Goal: Information Seeking & Learning: Find specific page/section

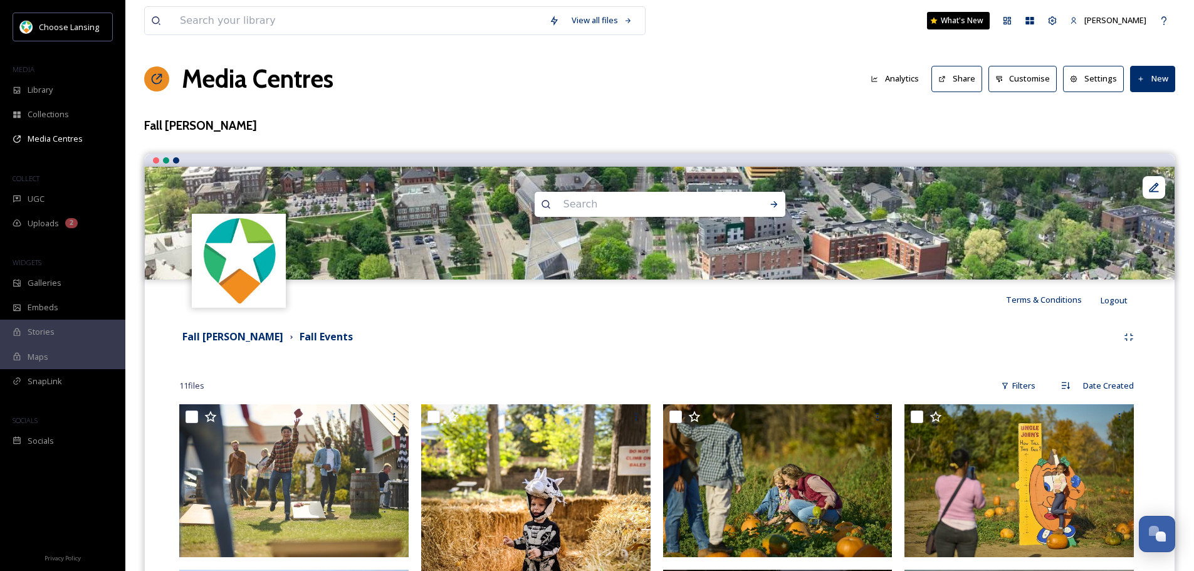
scroll to position [261, 0]
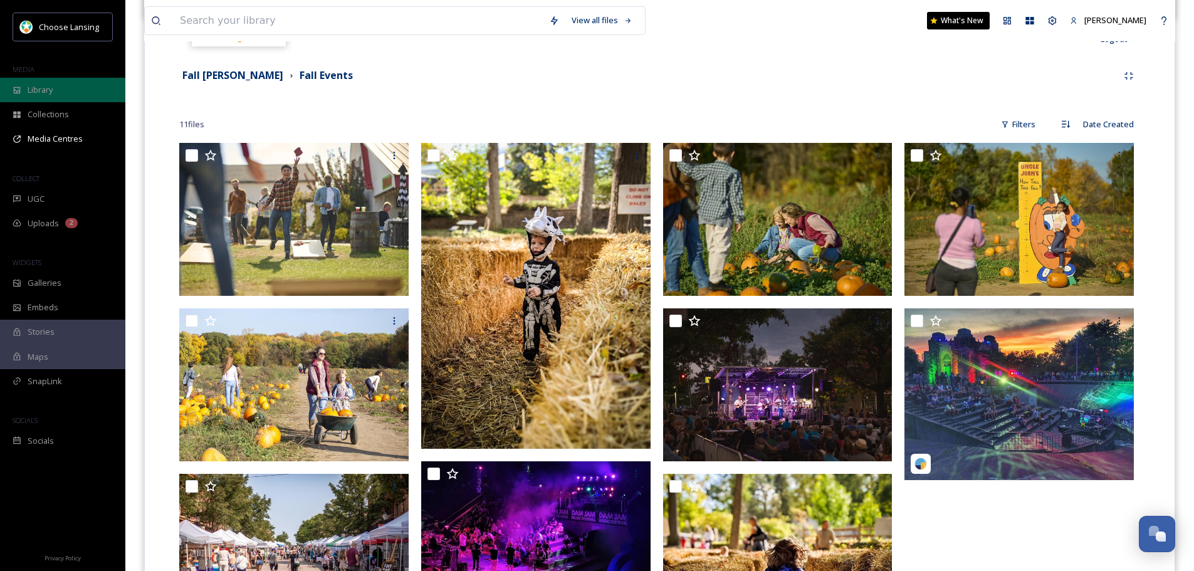
click at [63, 80] on div "Library" at bounding box center [62, 90] width 125 height 24
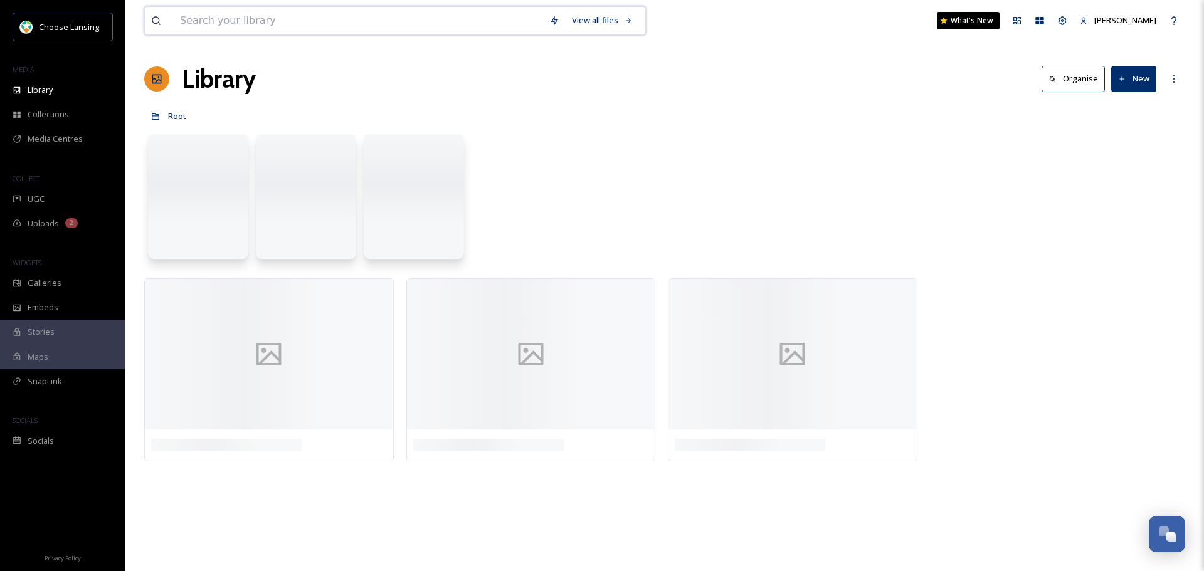
click at [256, 21] on input at bounding box center [358, 21] width 369 height 28
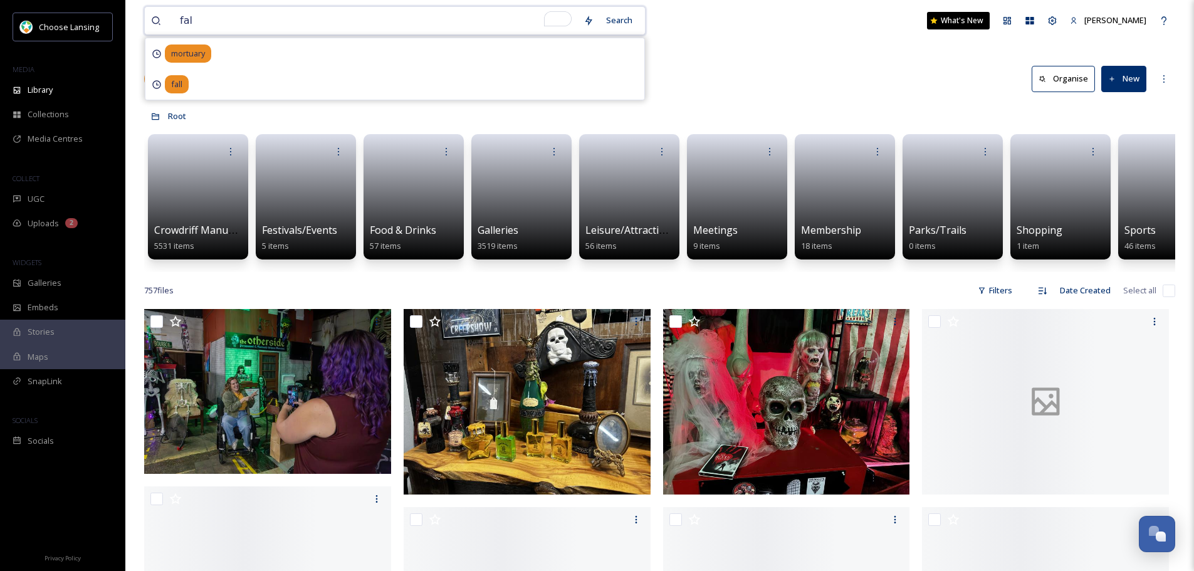
type input "fall"
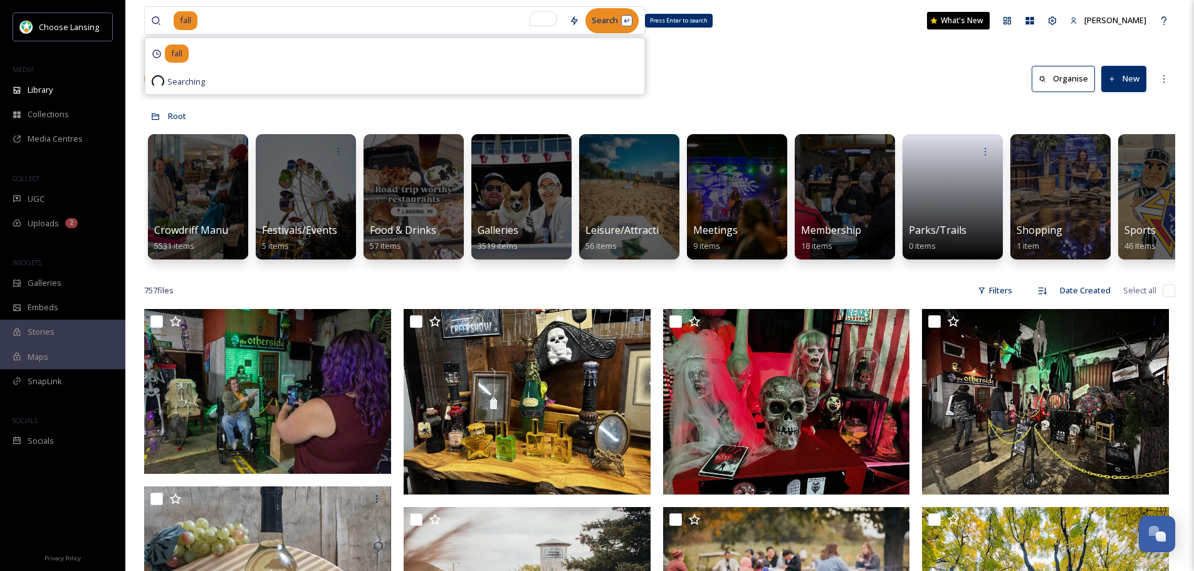
click at [609, 20] on div "Search Press Enter to search" at bounding box center [612, 20] width 53 height 24
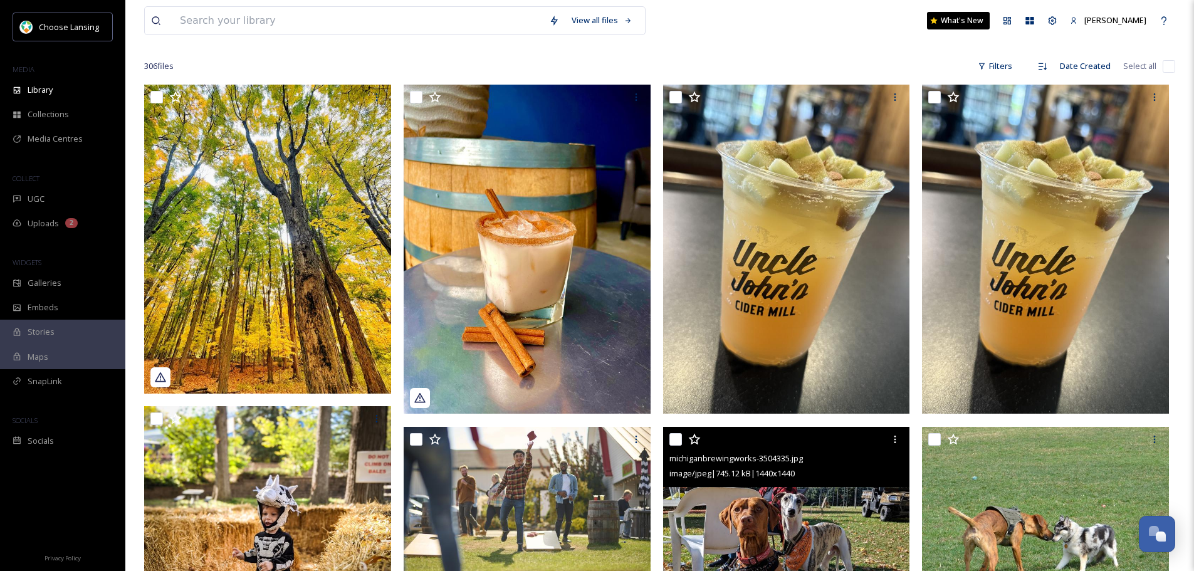
scroll to position [251, 0]
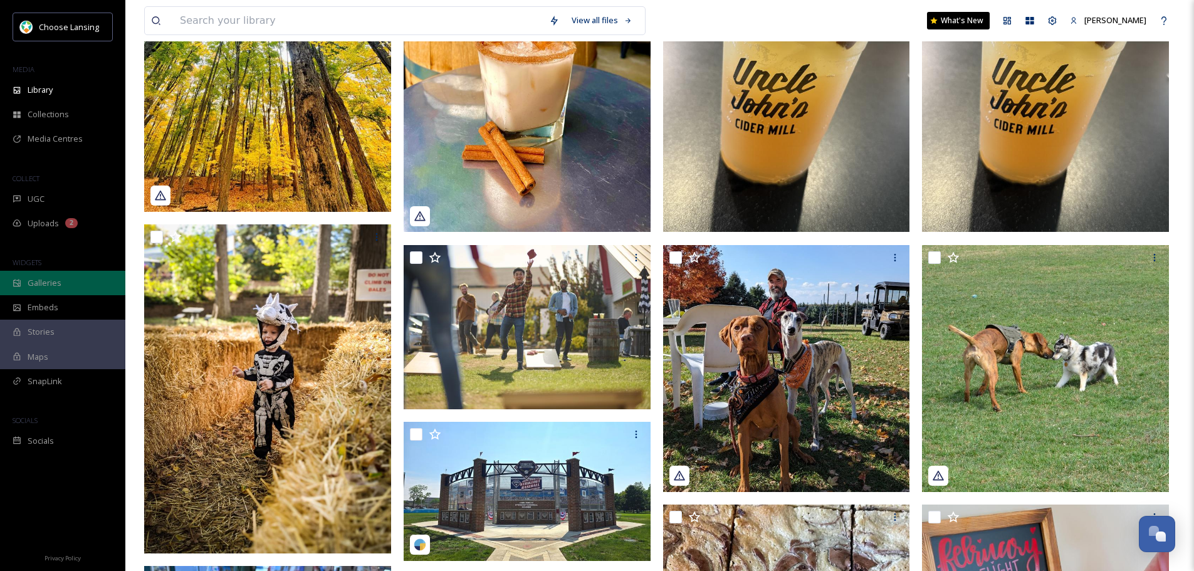
click at [71, 276] on div "Galleries" at bounding box center [62, 283] width 125 height 24
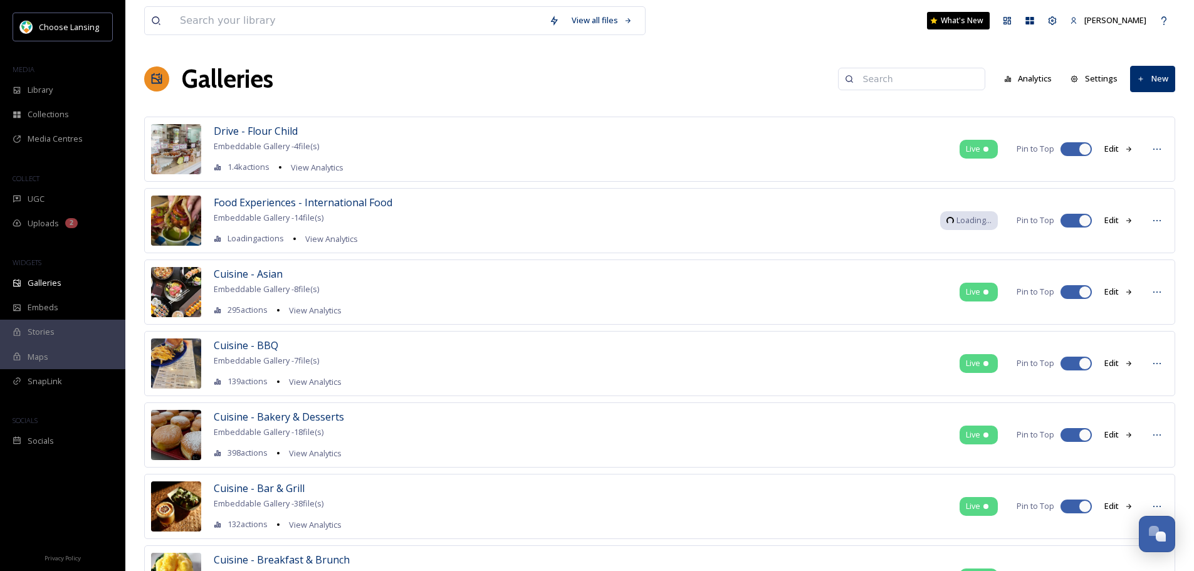
click at [916, 81] on input at bounding box center [918, 78] width 122 height 25
type input "fall"
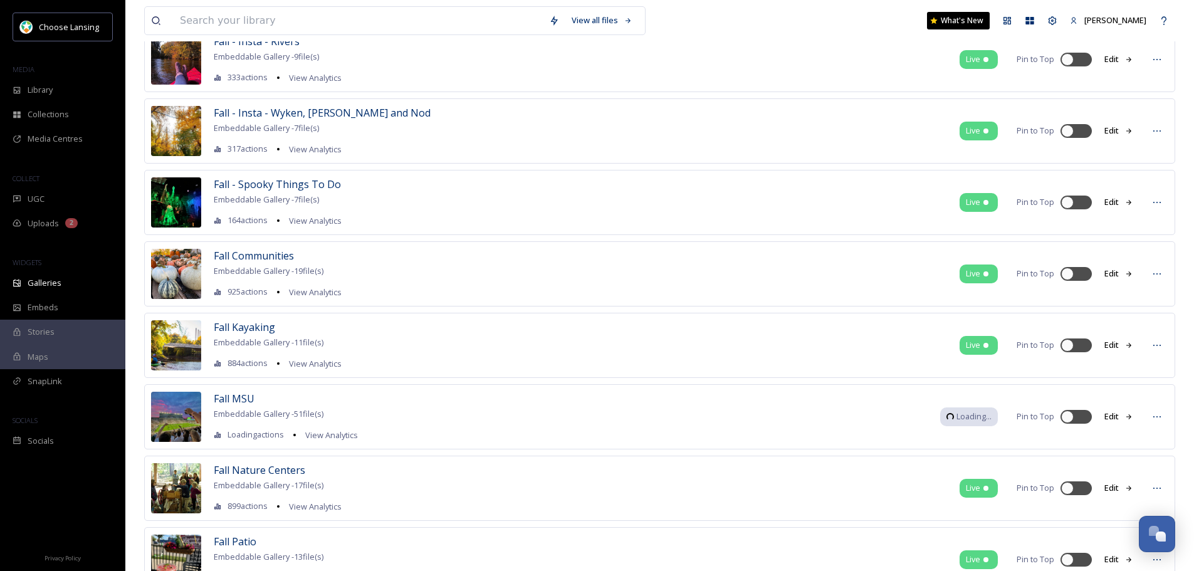
scroll to position [1316, 0]
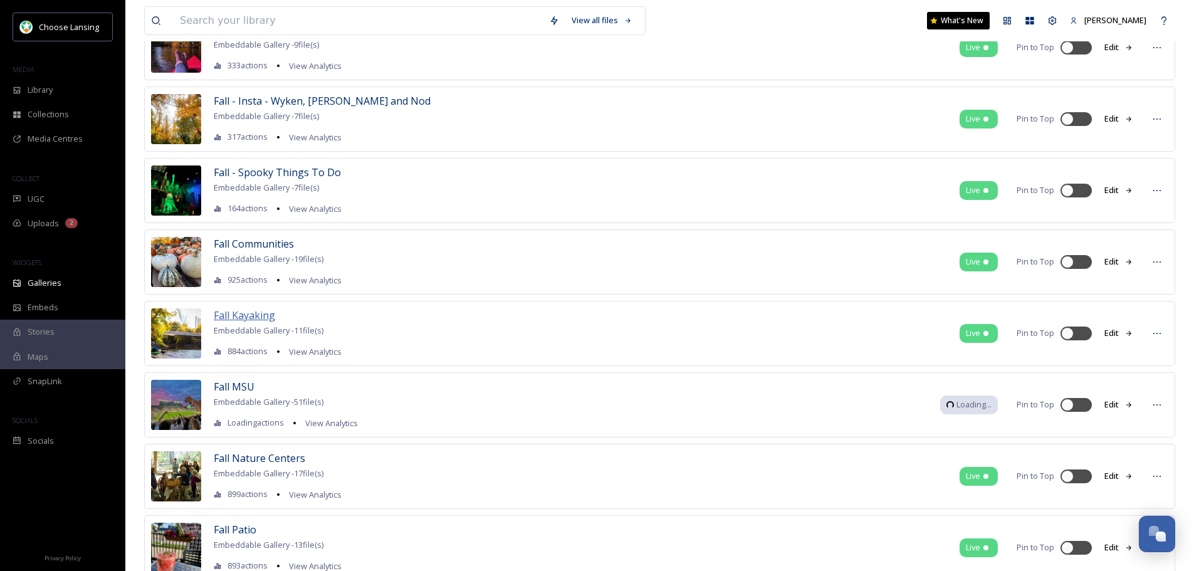
click at [241, 311] on span "Fall Kayaking" at bounding box center [244, 315] width 61 height 14
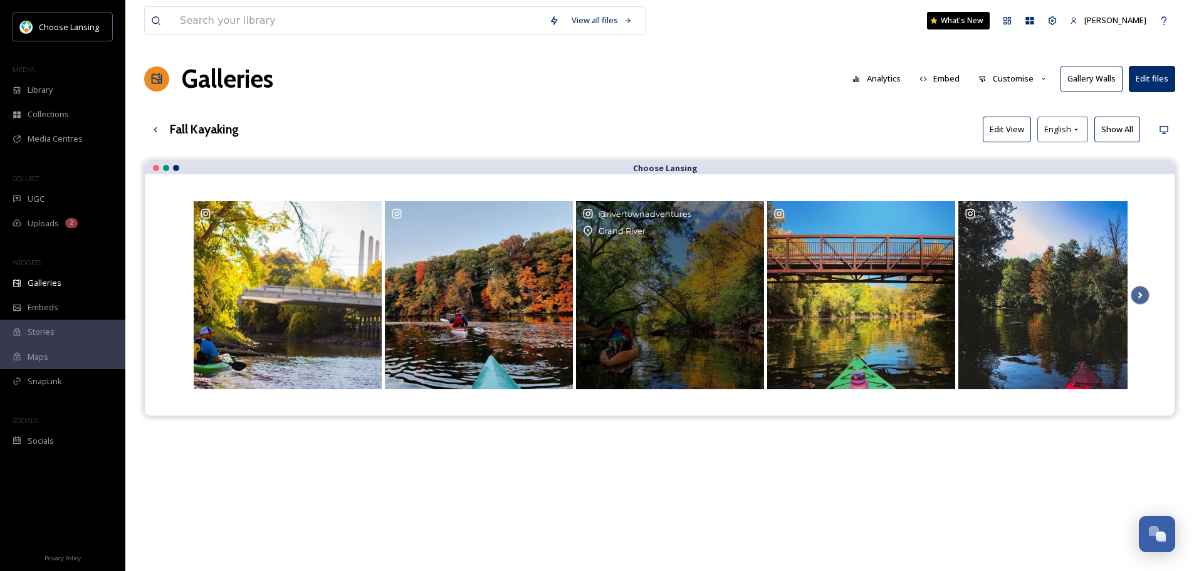
click at [681, 313] on div "@ rivertownadventures [GEOGRAPHIC_DATA]" at bounding box center [670, 295] width 188 height 188
click at [714, 253] on div "@ rivertownadventures [GEOGRAPHIC_DATA]" at bounding box center [670, 295] width 188 height 188
click at [724, 297] on div "@ rivertownadventures [GEOGRAPHIC_DATA]" at bounding box center [670, 295] width 188 height 188
drag, startPoint x: 724, startPoint y: 297, endPoint x: 645, endPoint y: 298, distance: 79.0
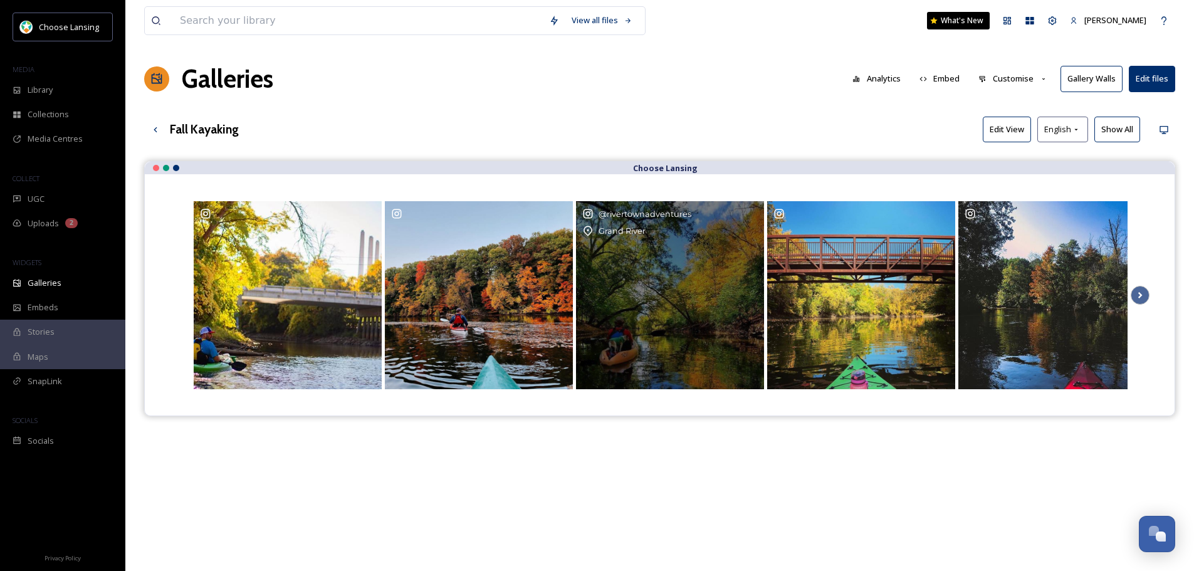
click at [645, 298] on div "@ rivertownadventures [GEOGRAPHIC_DATA]" at bounding box center [670, 295] width 188 height 188
click at [601, 215] on span "@ rivertownadventures" at bounding box center [645, 213] width 93 height 9
click at [651, 290] on div "@ rivertownadventures [GEOGRAPHIC_DATA]" at bounding box center [670, 295] width 188 height 188
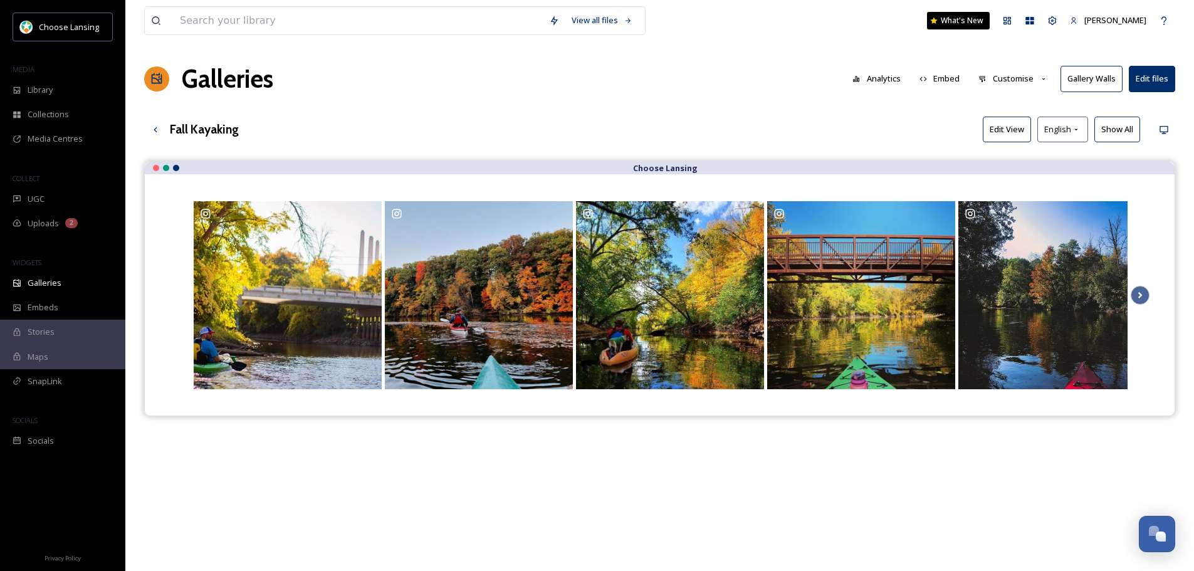
click at [1024, 83] on button "Customise" at bounding box center [1013, 78] width 82 height 24
click at [933, 110] on div "View all files What's New [PERSON_NAME] Galleries Analytics Embed Customise Gal…" at bounding box center [659, 375] width 1069 height 751
click at [1159, 75] on button "Edit files" at bounding box center [1152, 79] width 46 height 26
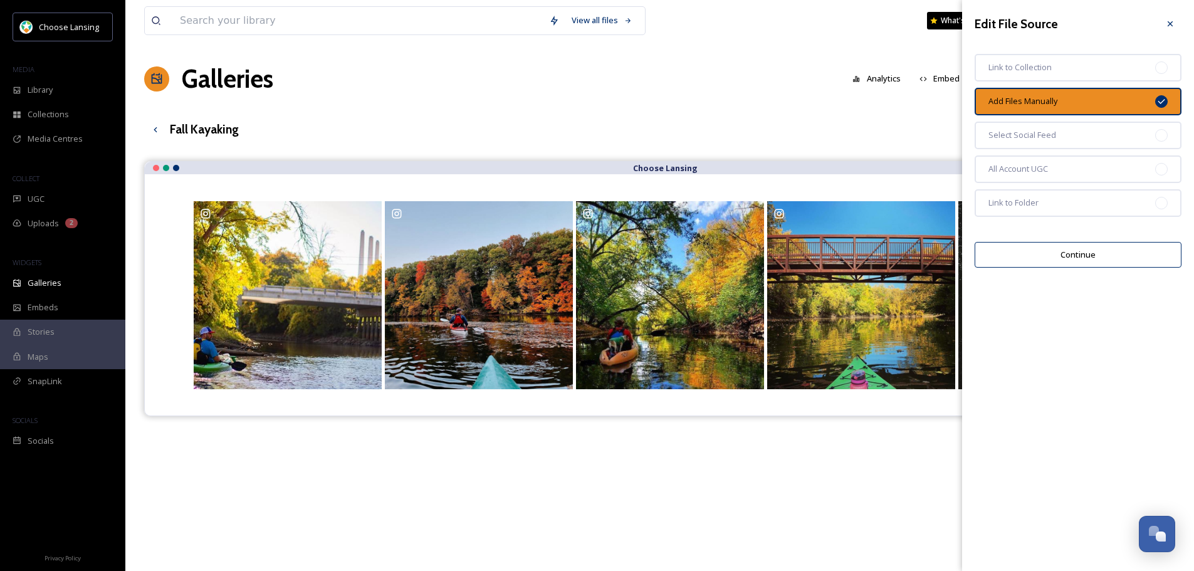
click at [1114, 259] on button "Continue" at bounding box center [1078, 255] width 207 height 26
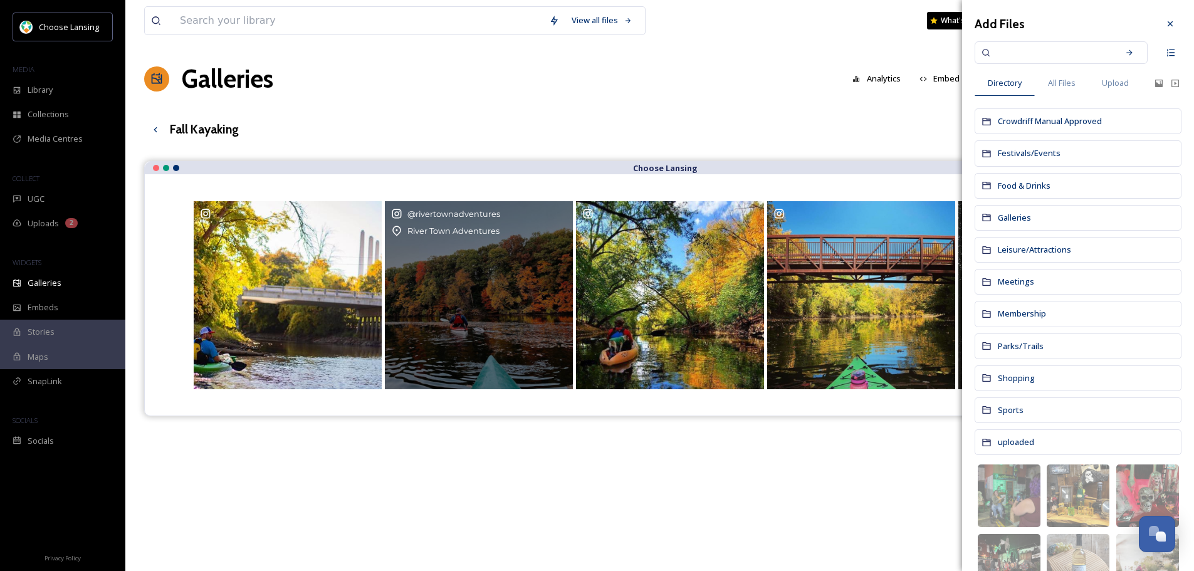
click at [504, 323] on div "@ rivertownadventures River Town Adventures" at bounding box center [479, 295] width 188 height 188
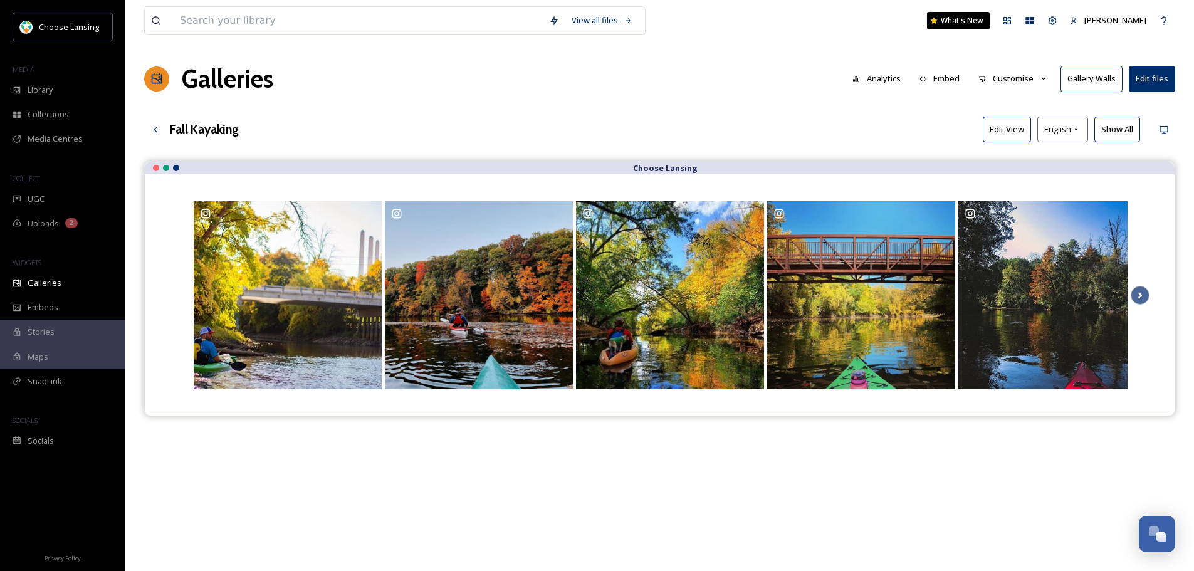
drag, startPoint x: 524, startPoint y: 290, endPoint x: 584, endPoint y: 107, distance: 192.1
click at [584, 107] on div "View all files What's New [PERSON_NAME] Galleries Analytics Embed Customise Gal…" at bounding box center [659, 375] width 1069 height 751
click at [51, 88] on span "Library" at bounding box center [40, 90] width 25 height 12
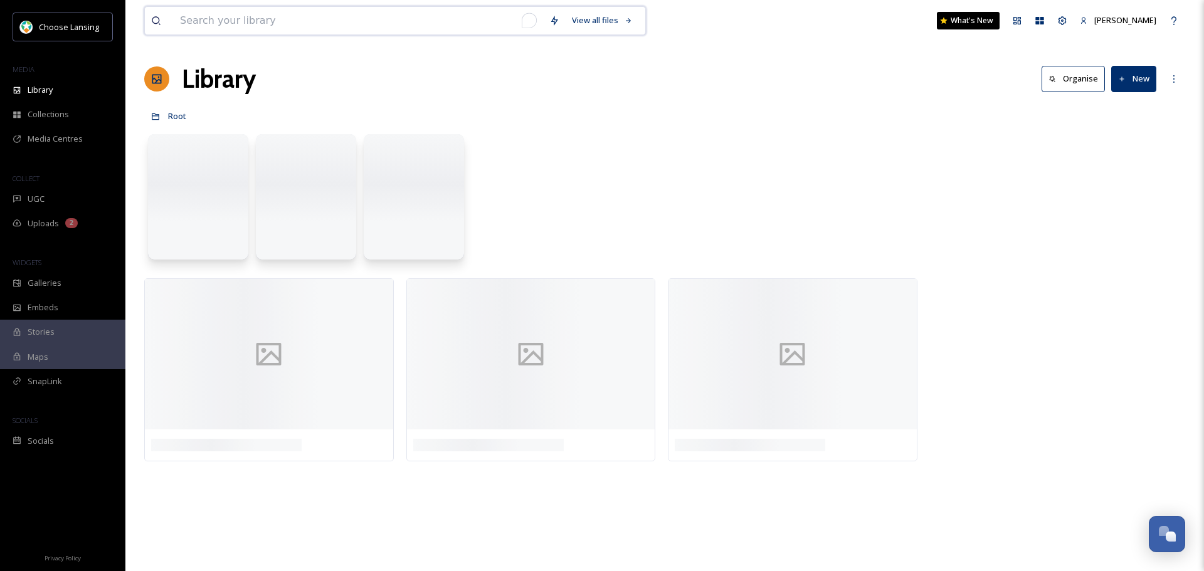
click at [326, 25] on input "To enrich screen reader interactions, please activate Accessibility in Grammarl…" at bounding box center [358, 21] width 369 height 28
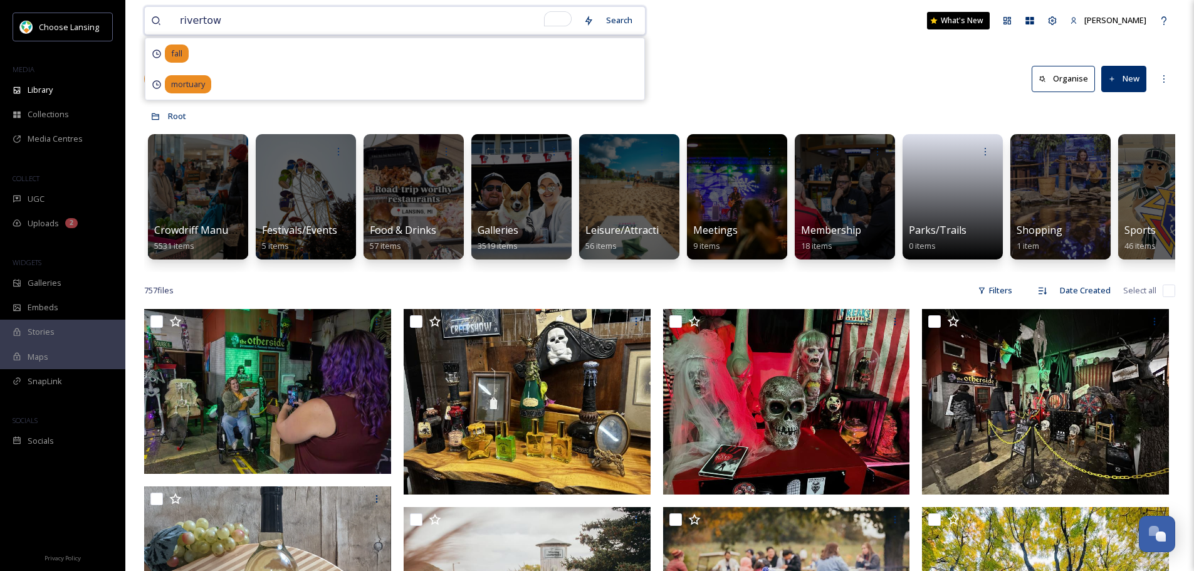
type input "rivertown"
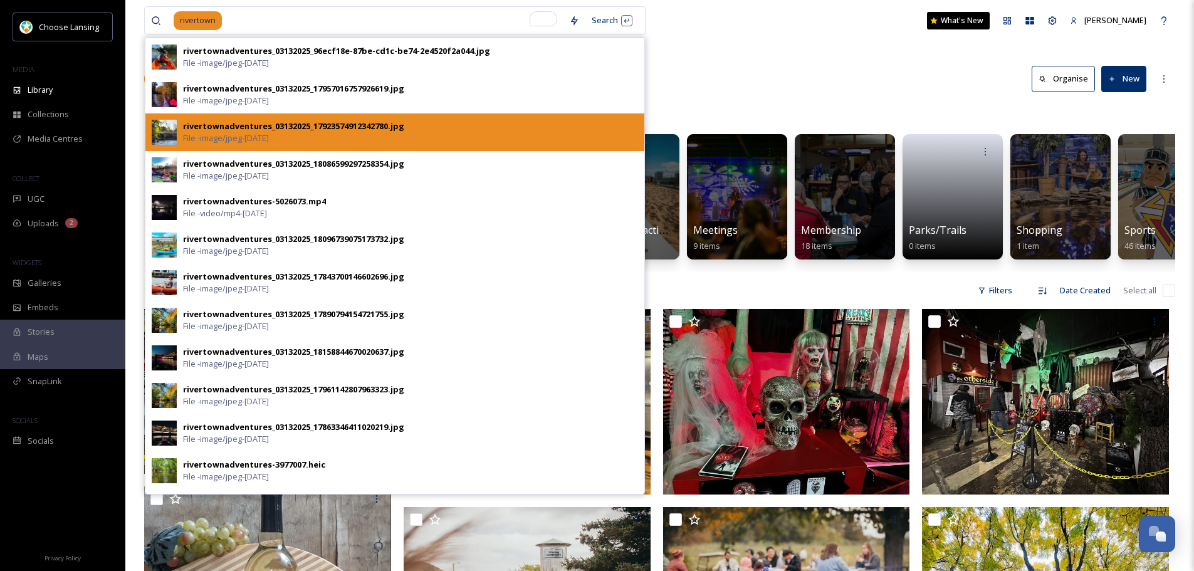
click at [286, 125] on div "rivertownadventures_03132025_17923574912342780.jpg" at bounding box center [293, 126] width 221 height 12
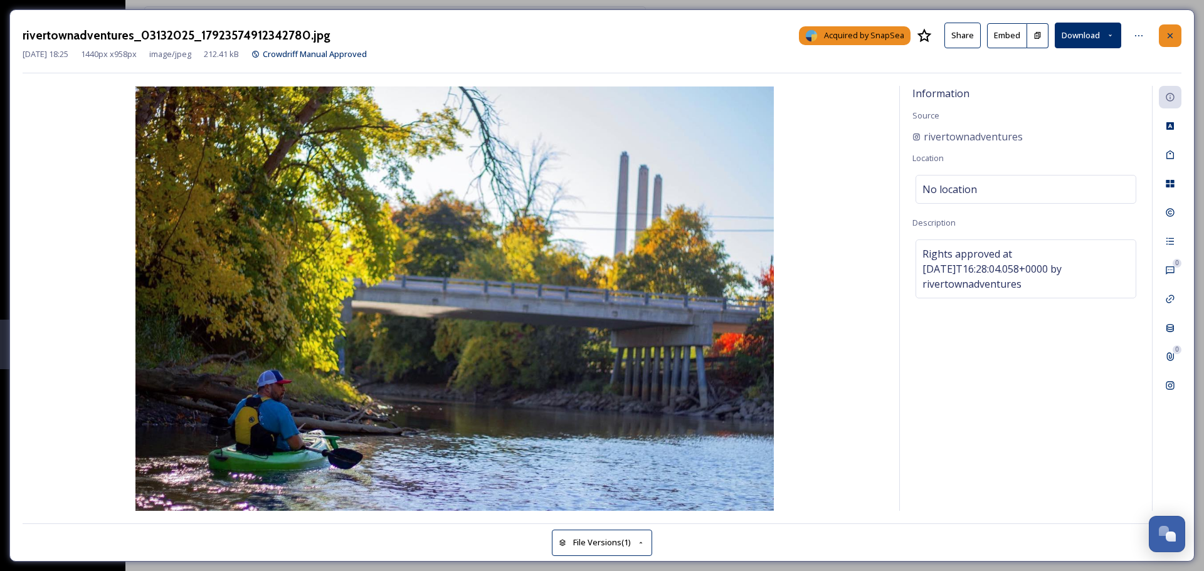
click at [1175, 35] on div at bounding box center [1169, 35] width 23 height 23
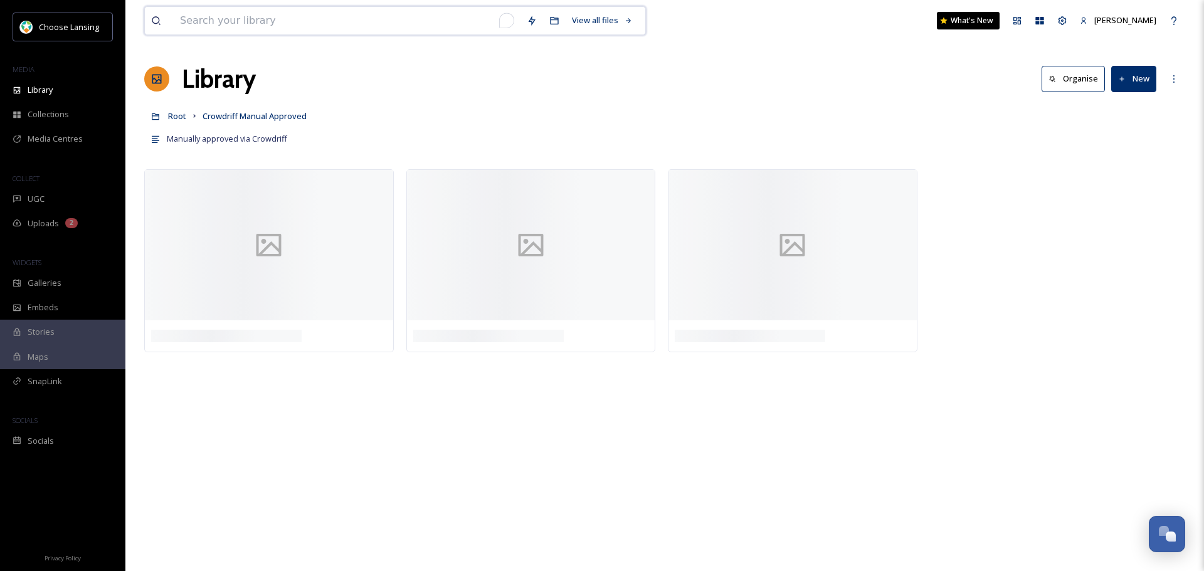
click at [290, 28] on input "To enrich screen reader interactions, please activate Accessibility in Grammarl…" at bounding box center [347, 21] width 347 height 28
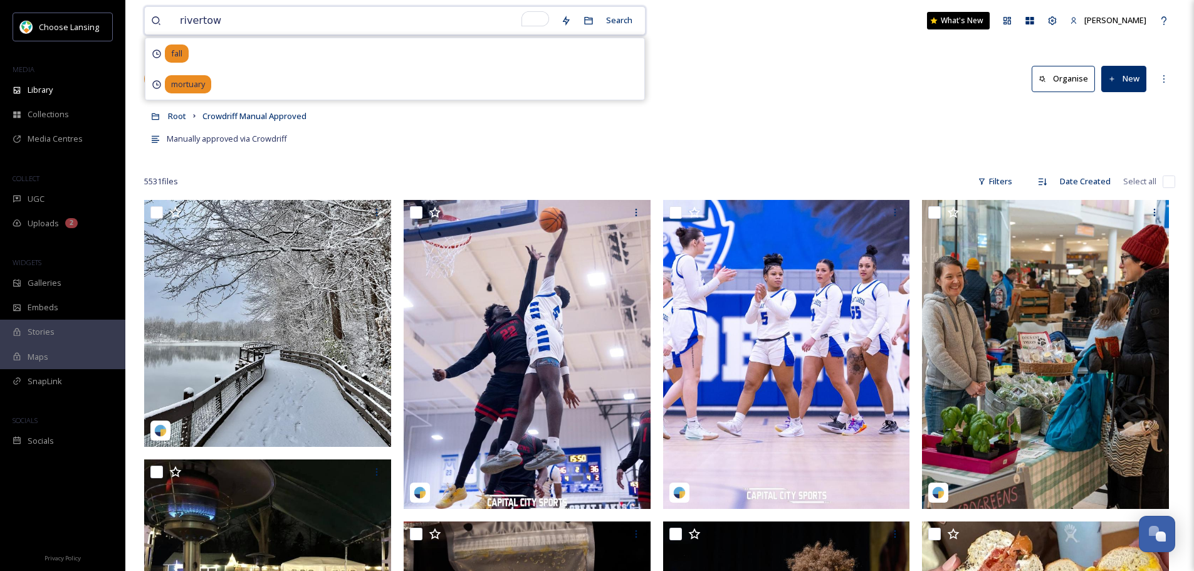
type input "rivertown"
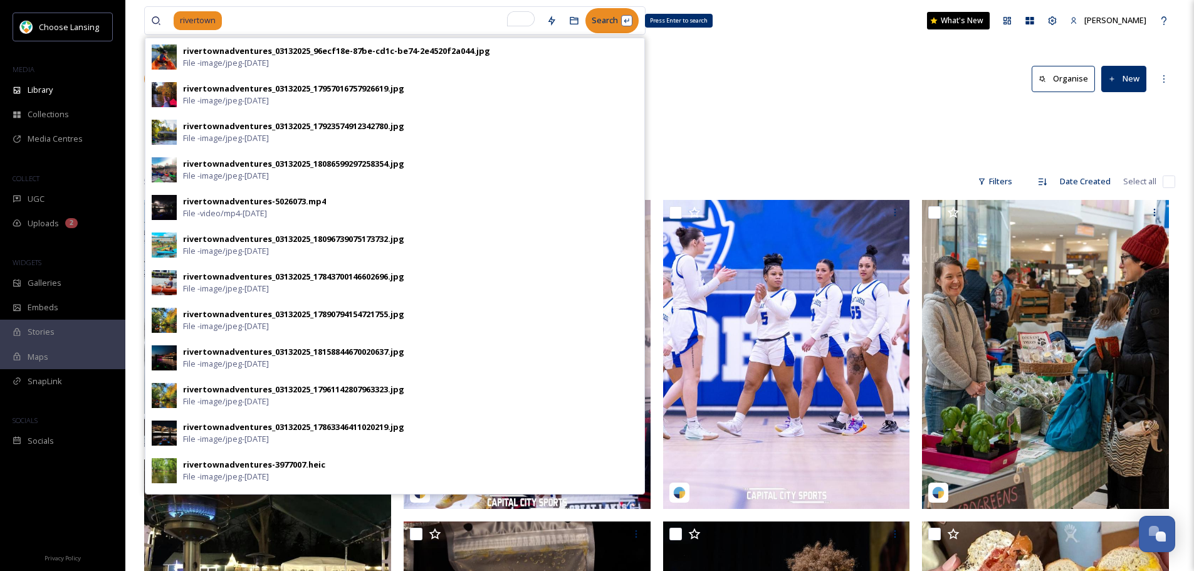
click at [614, 19] on div "Search Press Enter to search" at bounding box center [612, 20] width 53 height 24
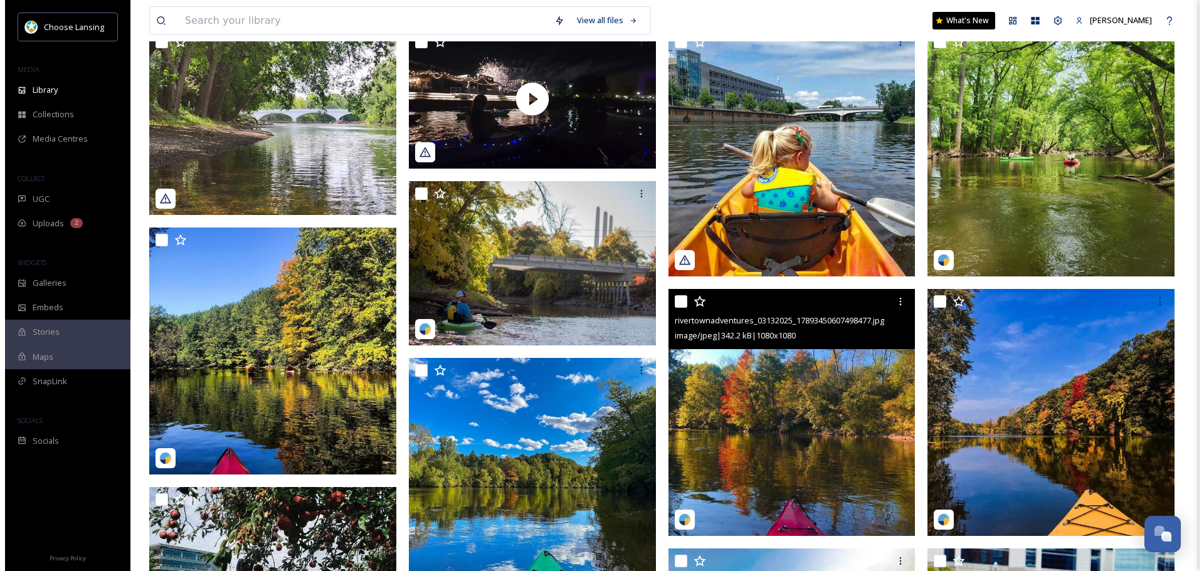
scroll to position [125, 0]
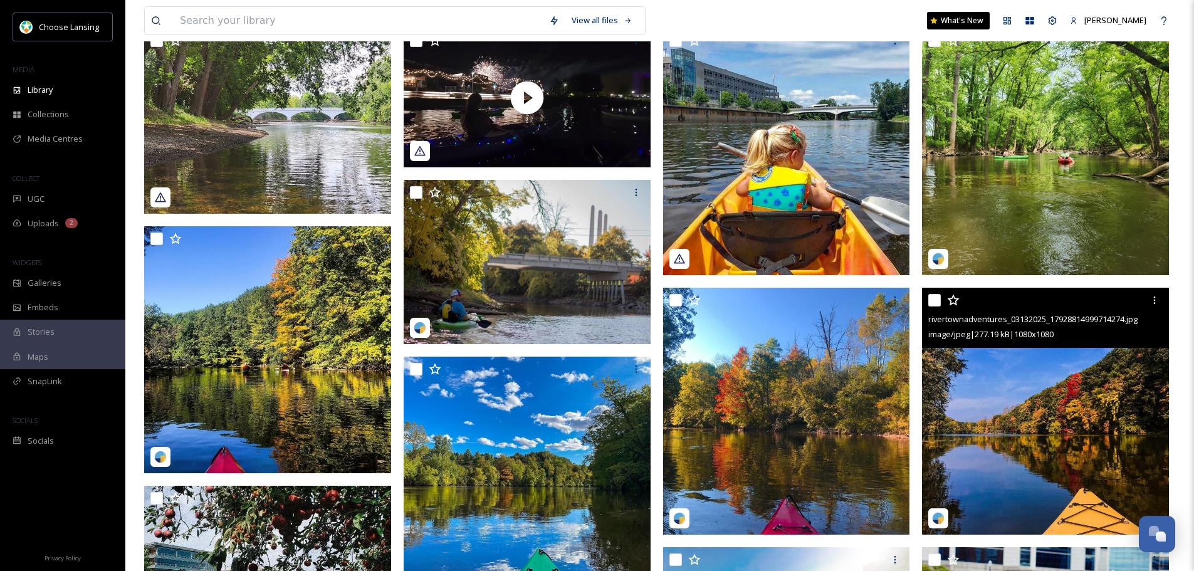
click at [1014, 405] on img at bounding box center [1045, 411] width 247 height 247
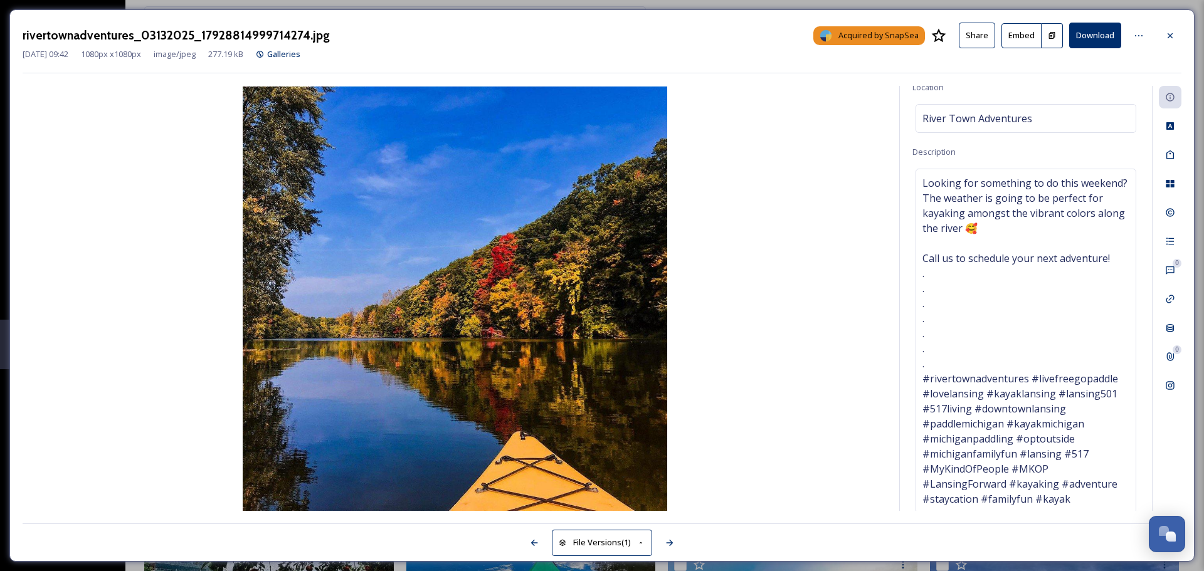
scroll to position [76, 0]
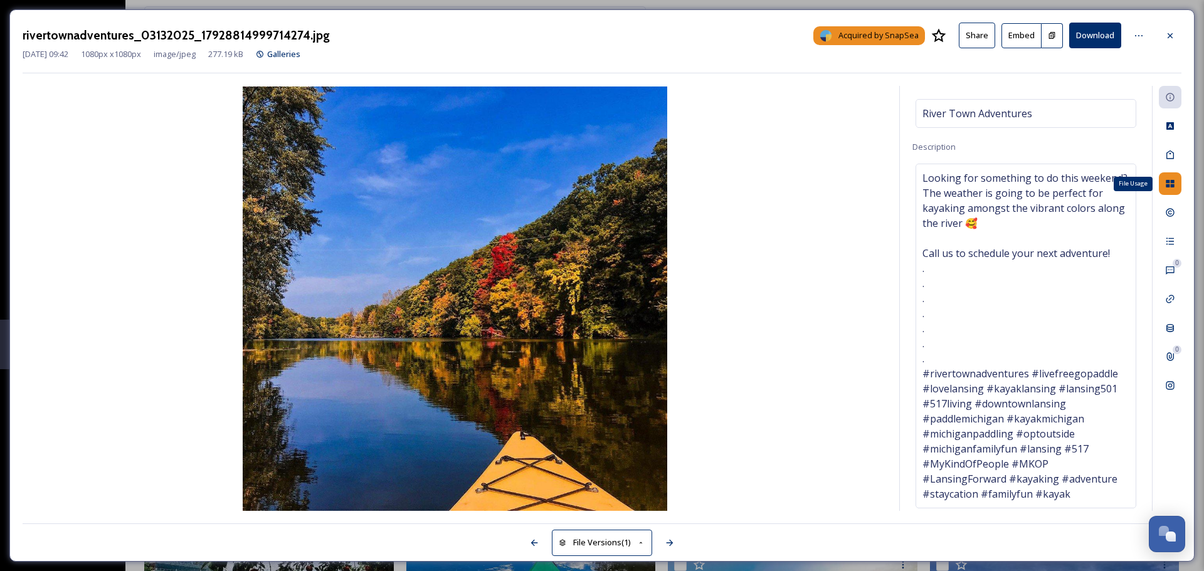
click at [1163, 181] on div "File Usage" at bounding box center [1169, 183] width 23 height 23
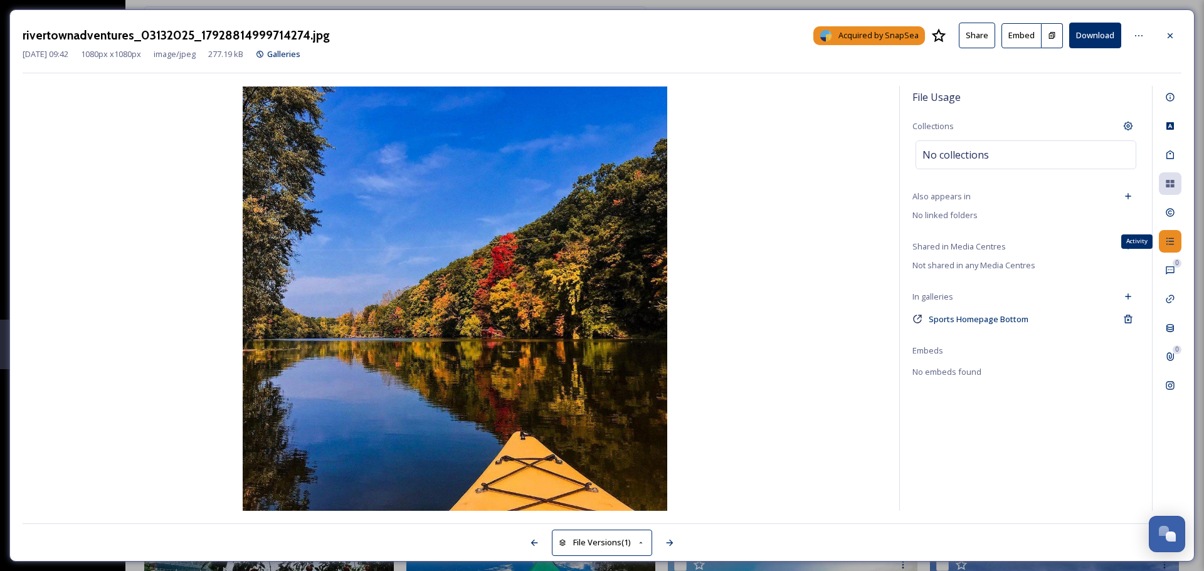
click at [1164, 246] on div "Activity" at bounding box center [1169, 241] width 23 height 23
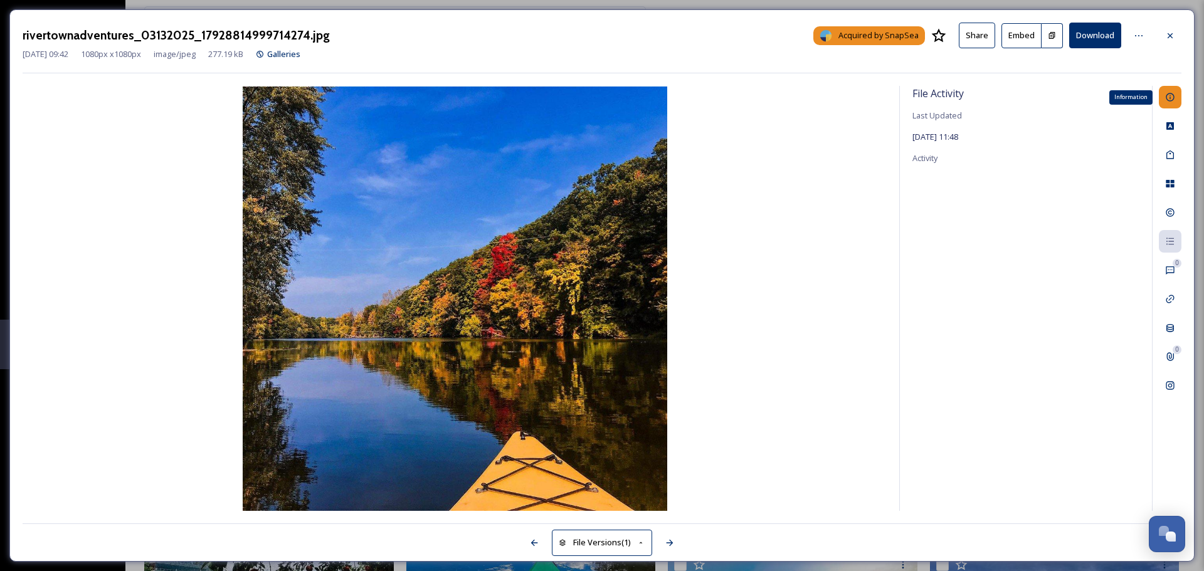
click at [1171, 103] on div "Information" at bounding box center [1169, 97] width 23 height 23
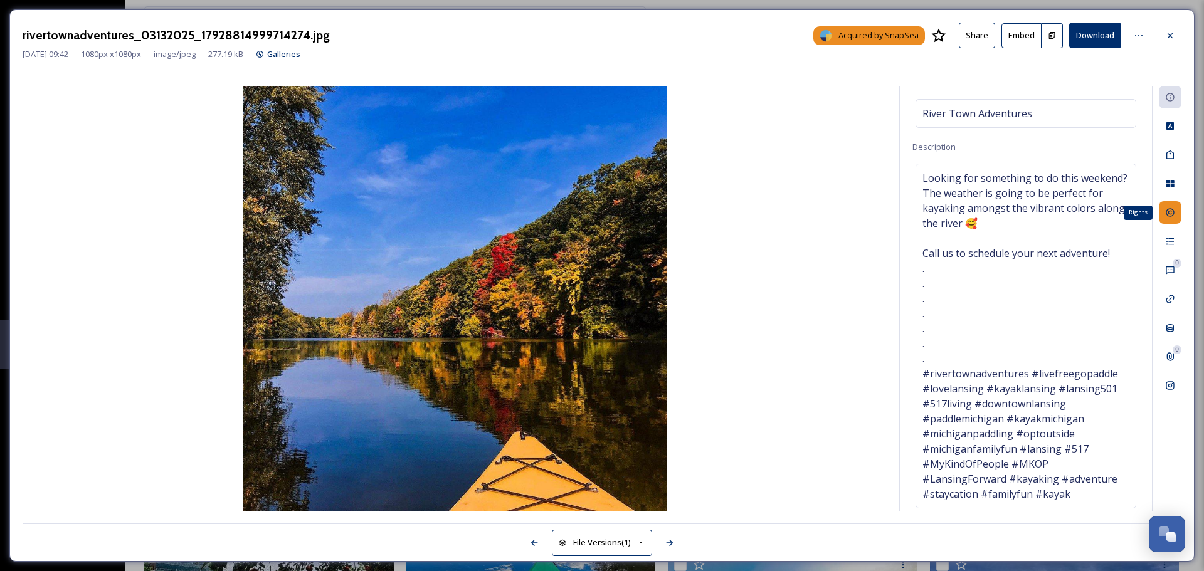
click at [1170, 220] on div "Rights" at bounding box center [1169, 212] width 23 height 23
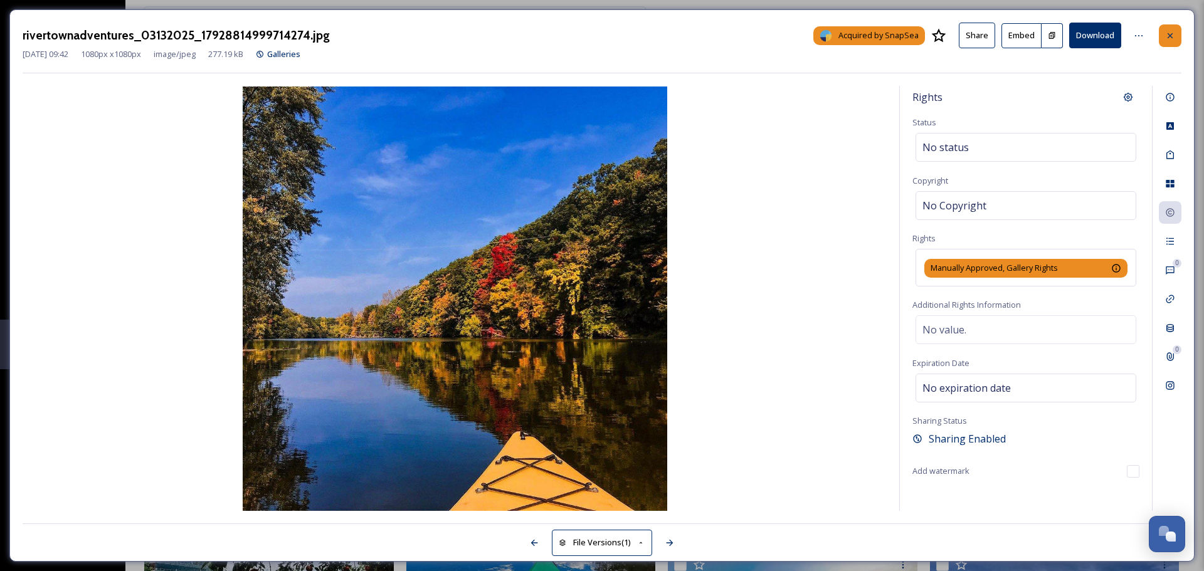
click at [1166, 34] on icon at bounding box center [1170, 36] width 10 height 10
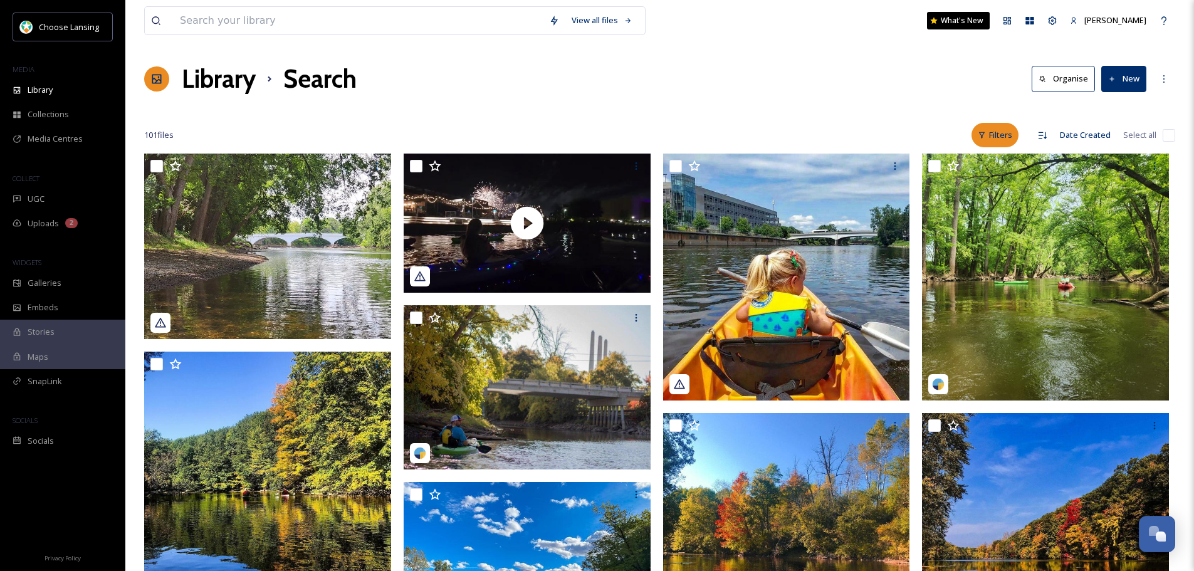
click at [990, 137] on div "Filters" at bounding box center [995, 135] width 47 height 24
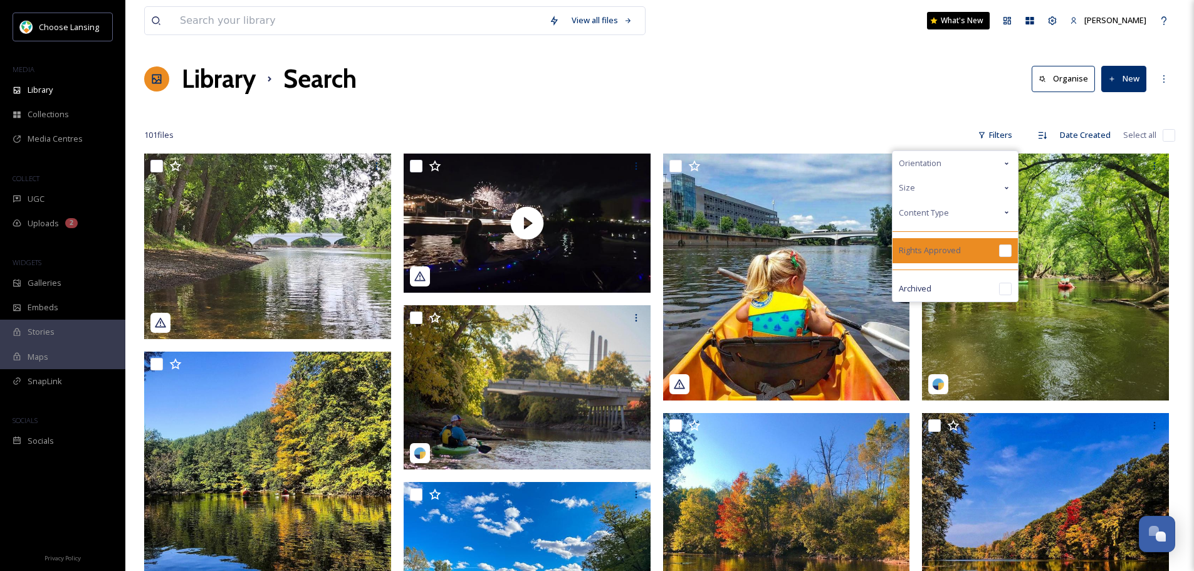
click at [1007, 250] on input "checkbox" at bounding box center [1005, 250] width 13 height 13
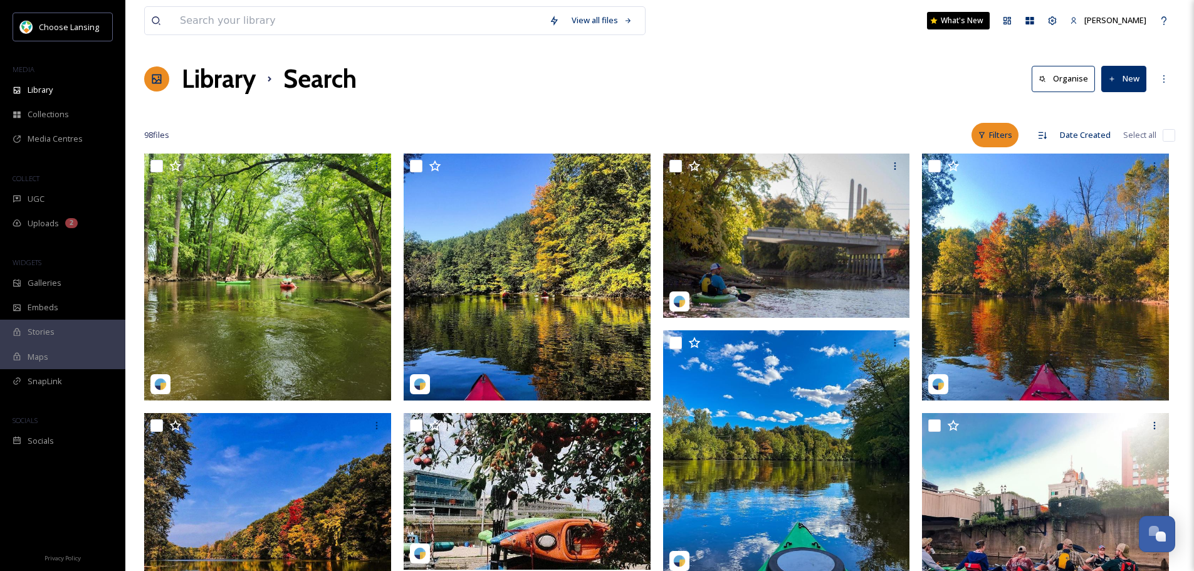
click at [1001, 133] on div "Filters" at bounding box center [995, 135] width 47 height 24
click at [1157, 82] on div "More Options" at bounding box center [1164, 79] width 23 height 23
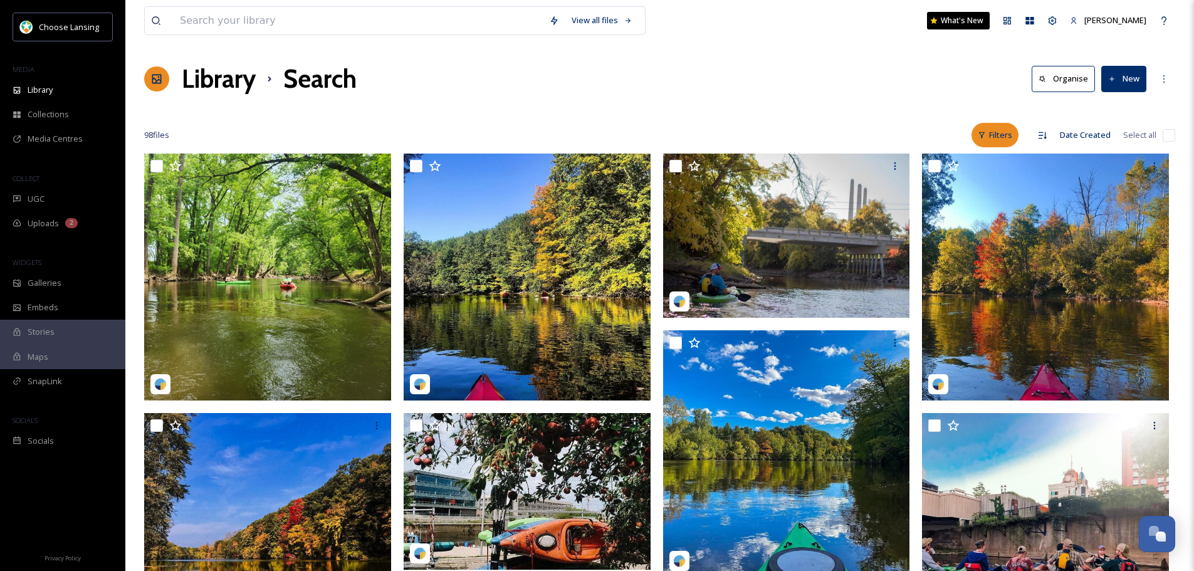
click at [980, 136] on icon at bounding box center [982, 135] width 8 height 8
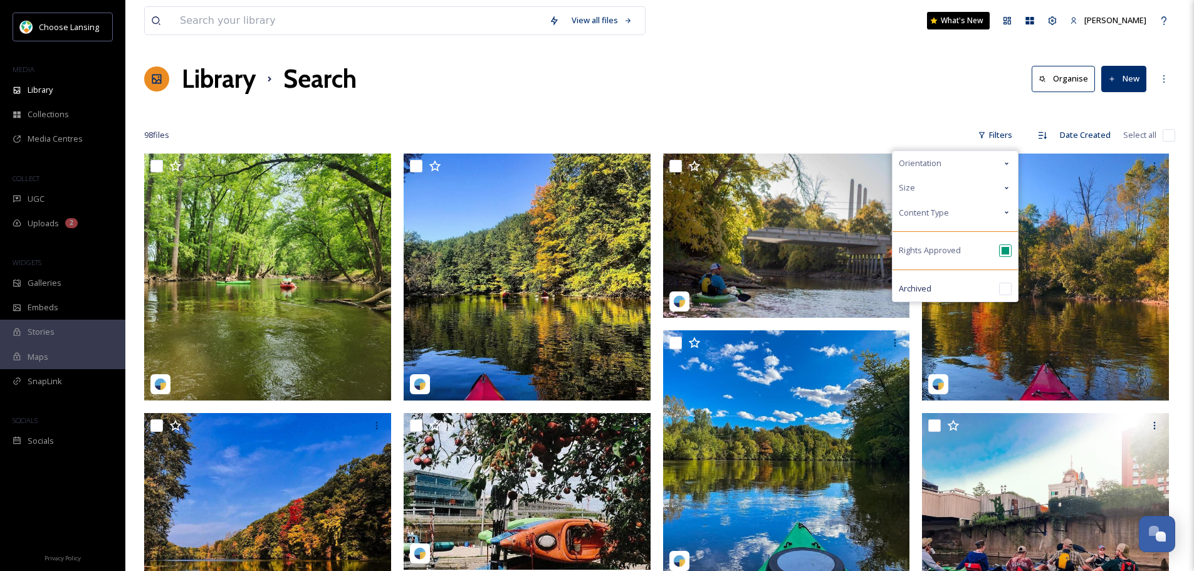
click at [919, 209] on span "Content Type" at bounding box center [924, 213] width 50 height 12
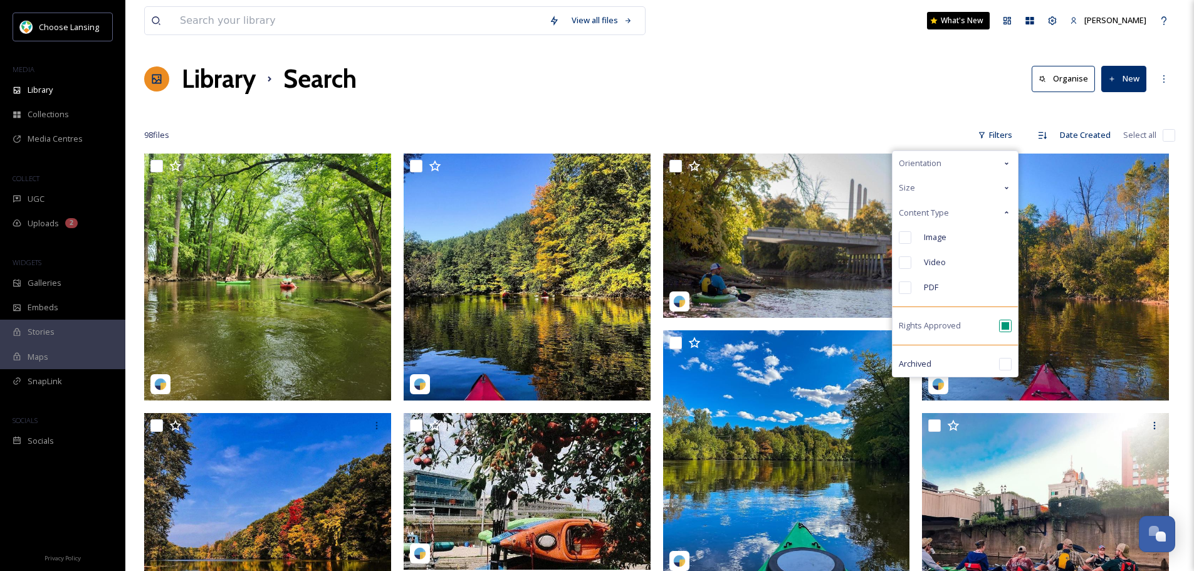
click at [925, 86] on div "Library Search Organise New" at bounding box center [659, 79] width 1031 height 38
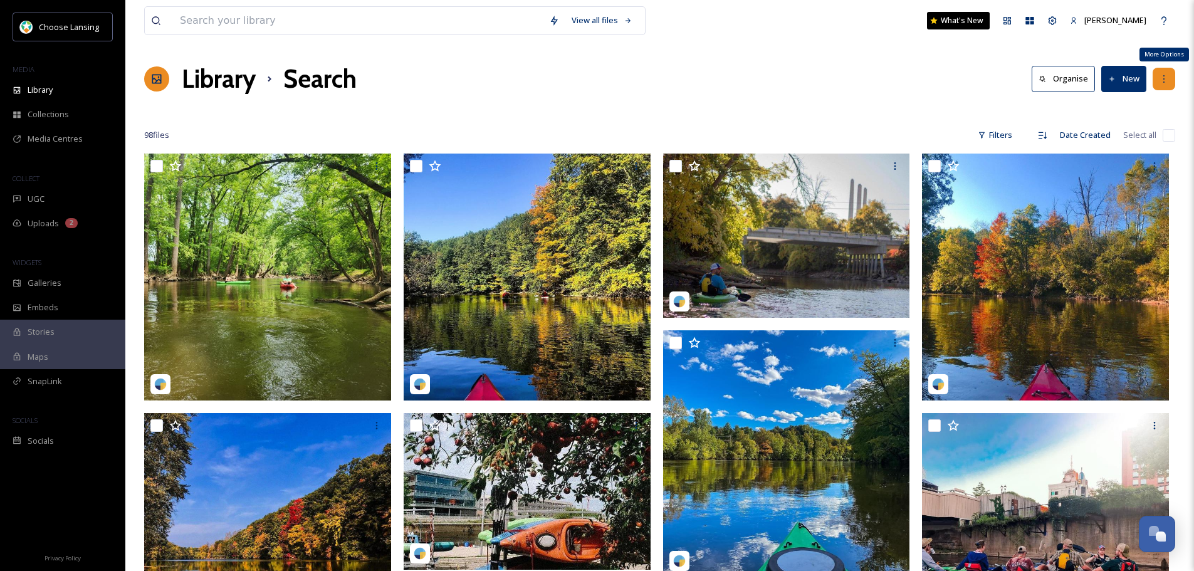
click at [1168, 75] on icon at bounding box center [1164, 79] width 10 height 10
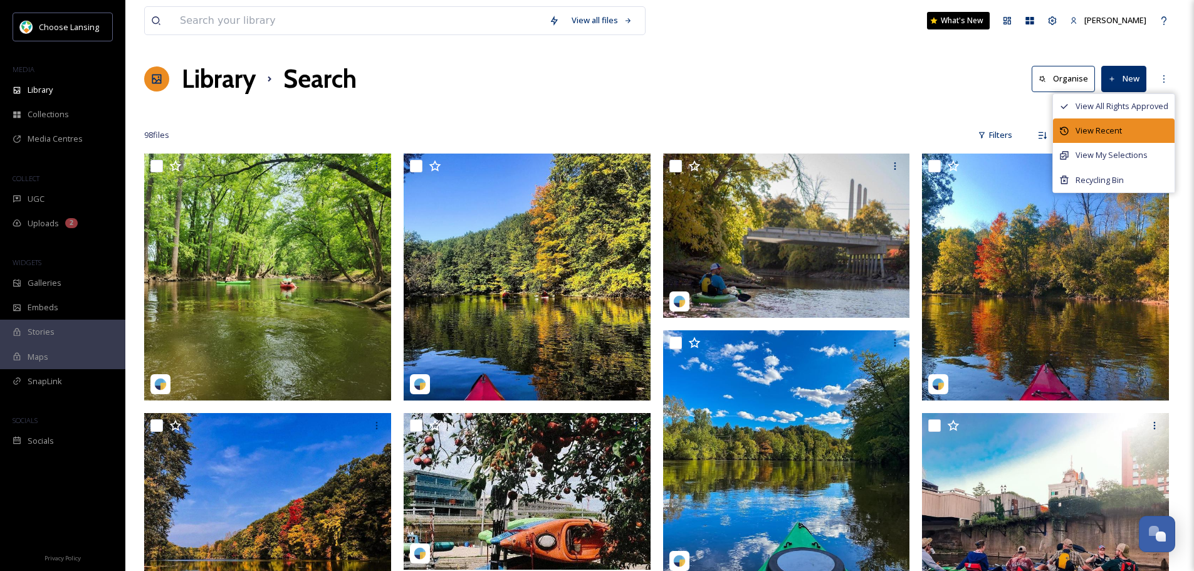
click at [1089, 125] on span "View Recent" at bounding box center [1099, 131] width 46 height 12
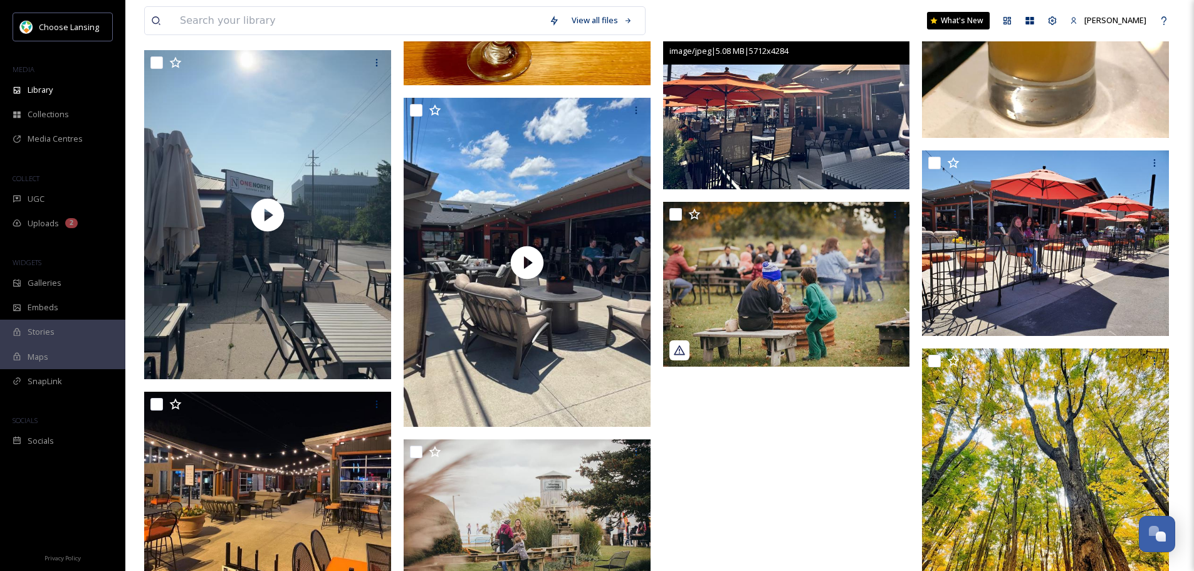
scroll to position [627, 0]
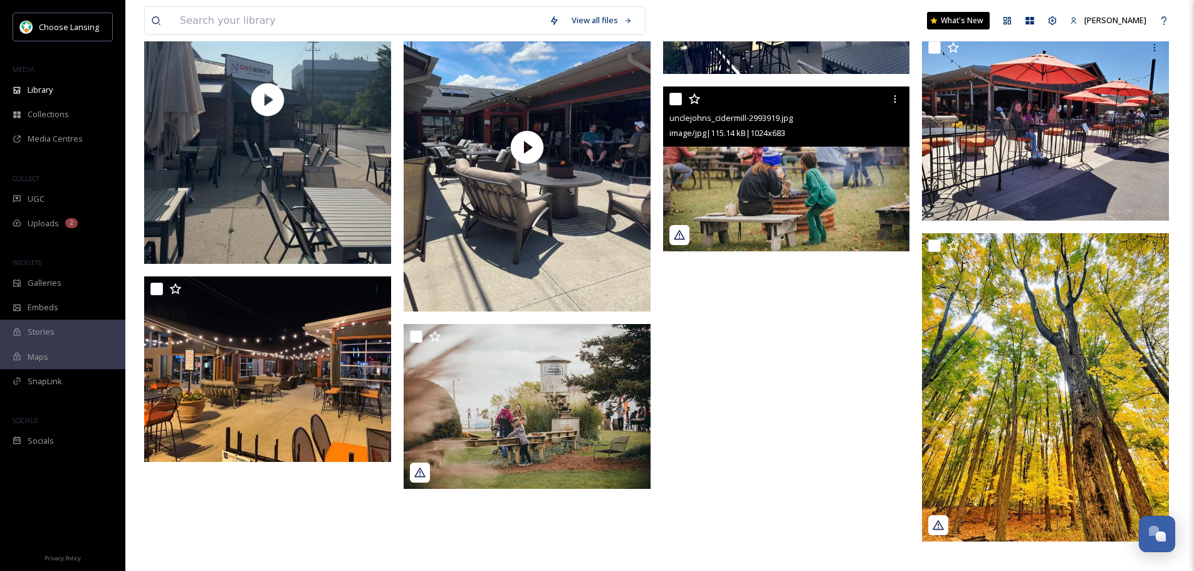
click at [862, 191] on img at bounding box center [786, 169] width 247 height 165
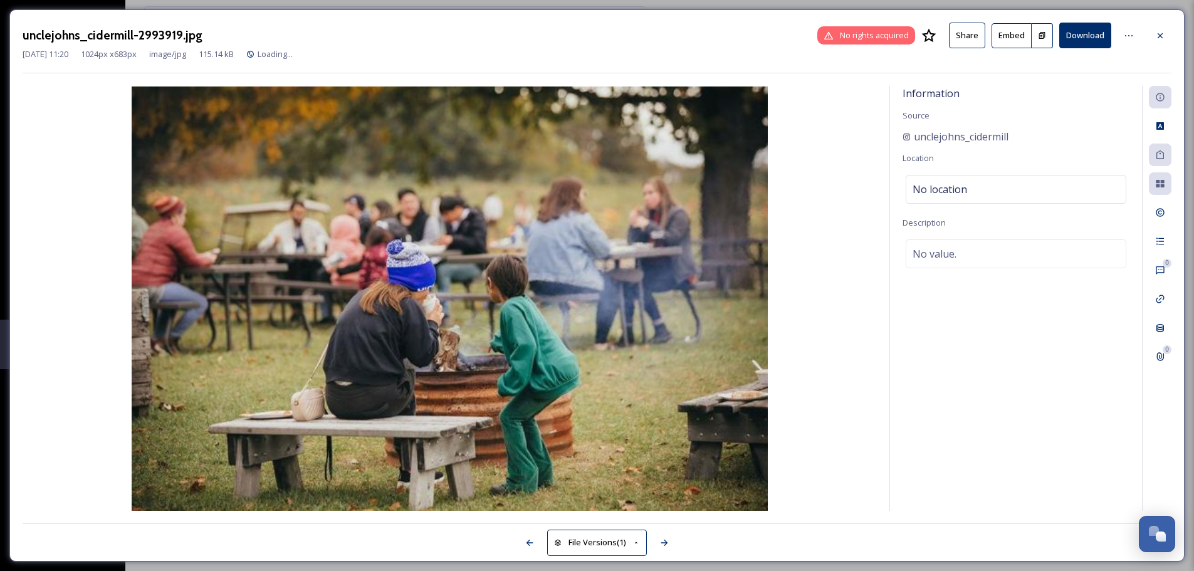
click at [862, 191] on img at bounding box center [450, 299] width 854 height 424
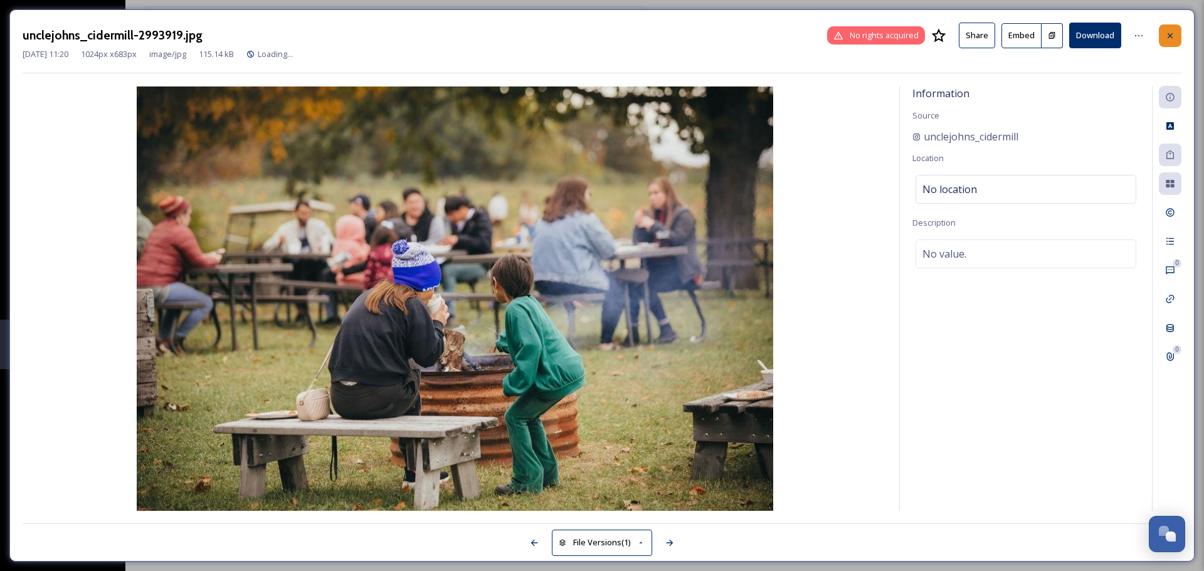
click at [1168, 37] on icon at bounding box center [1169, 35] width 5 height 5
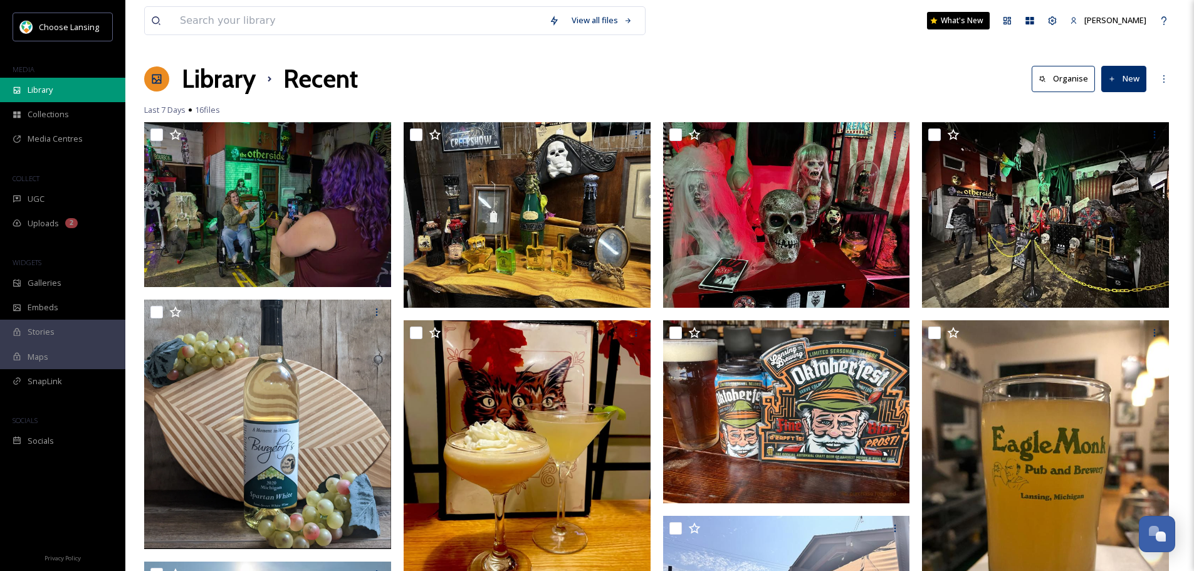
click at [51, 89] on span "Library" at bounding box center [40, 90] width 25 height 12
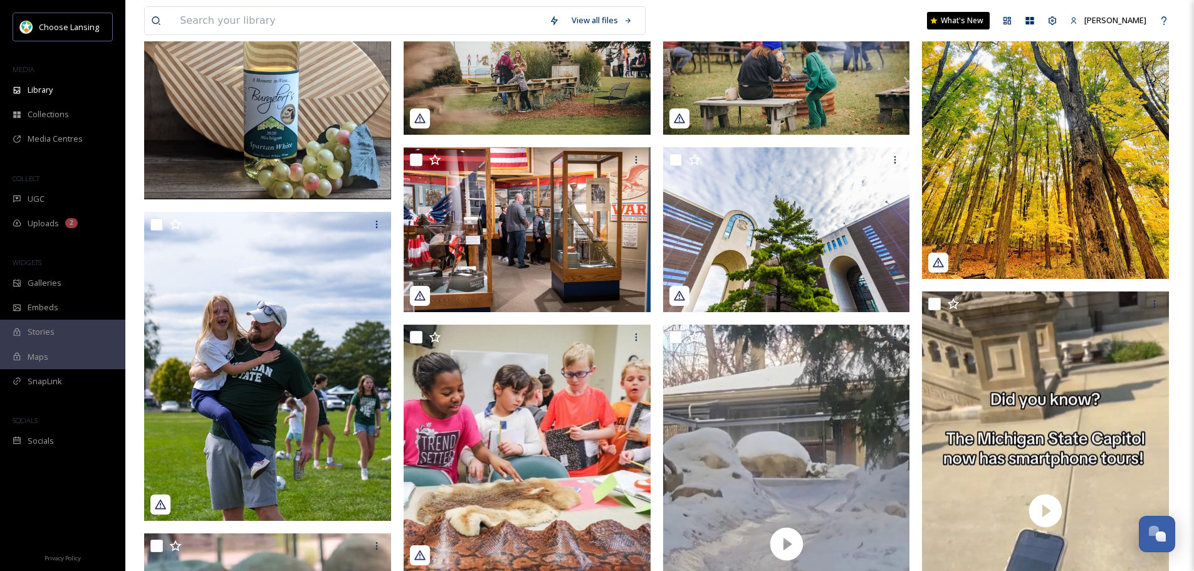
scroll to position [564, 0]
